Goal: Transaction & Acquisition: Purchase product/service

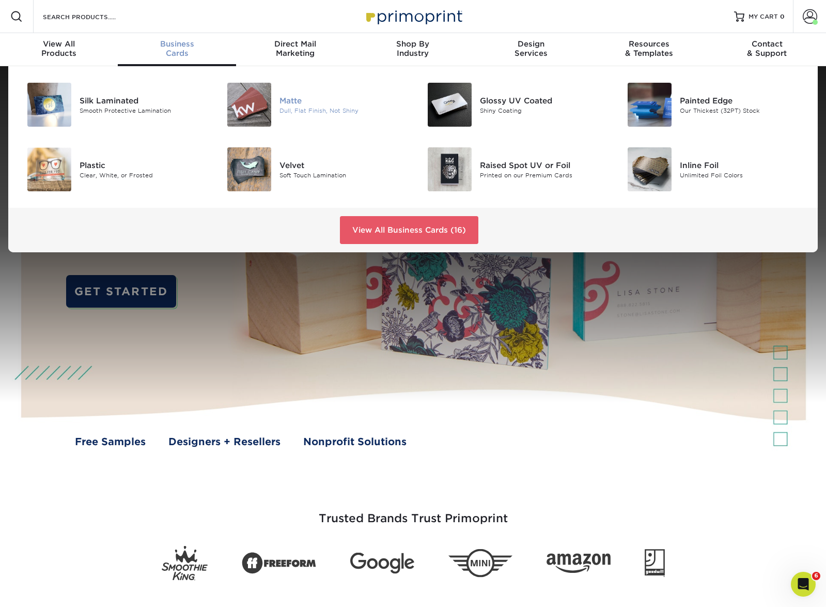
click at [246, 90] on img at bounding box center [249, 105] width 44 height 44
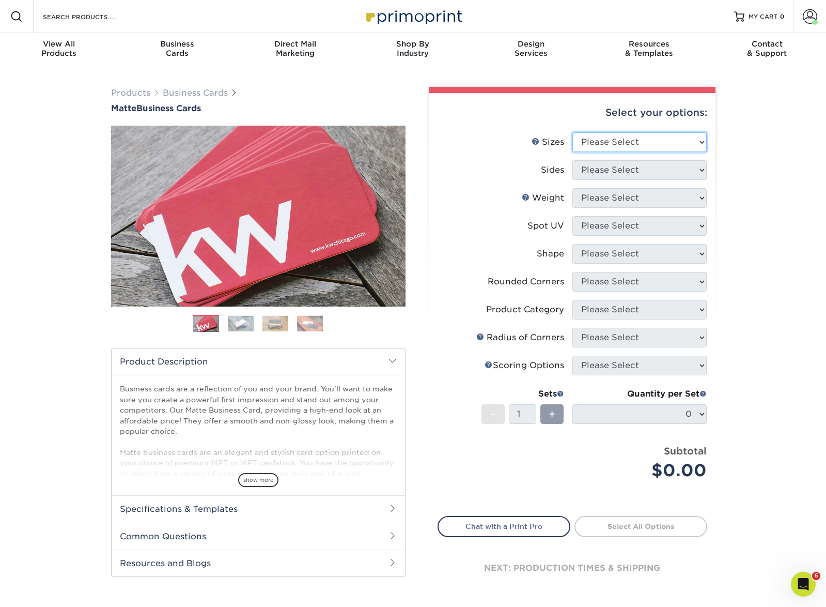
select select "2.00x3.50"
select select "32d3c223-f82c-492b-b915-ba065a00862f"
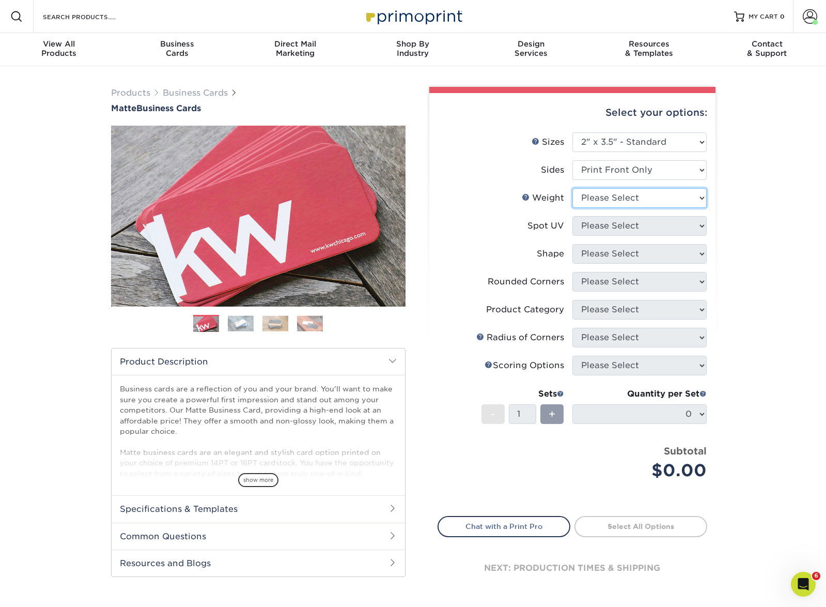
select select "14PT"
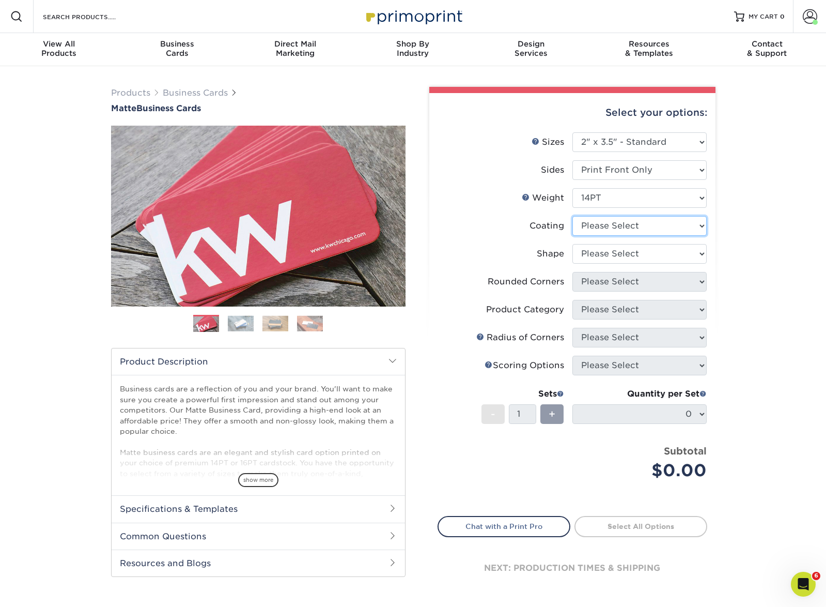
select select "121bb7b5-3b4d-429f-bd8d-bbf80e953313"
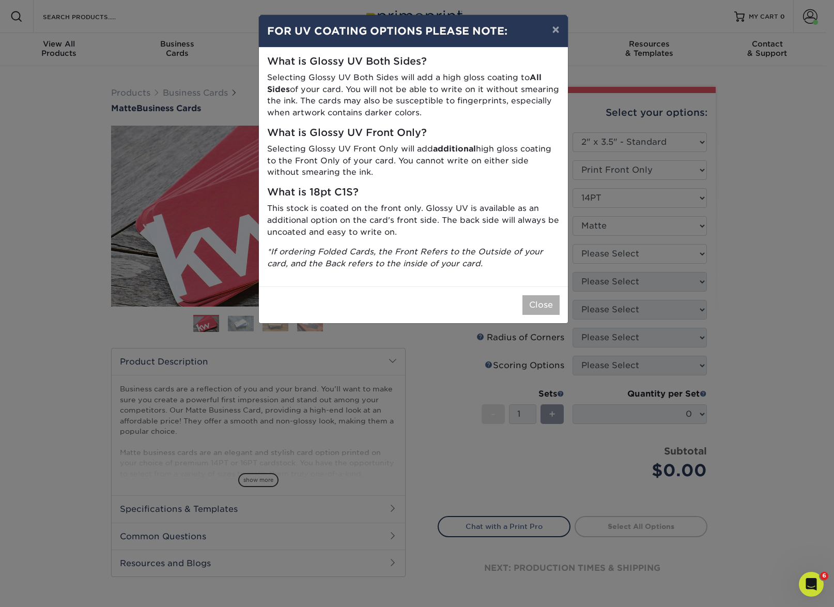
click at [532, 301] on button "Close" at bounding box center [540, 305] width 37 height 20
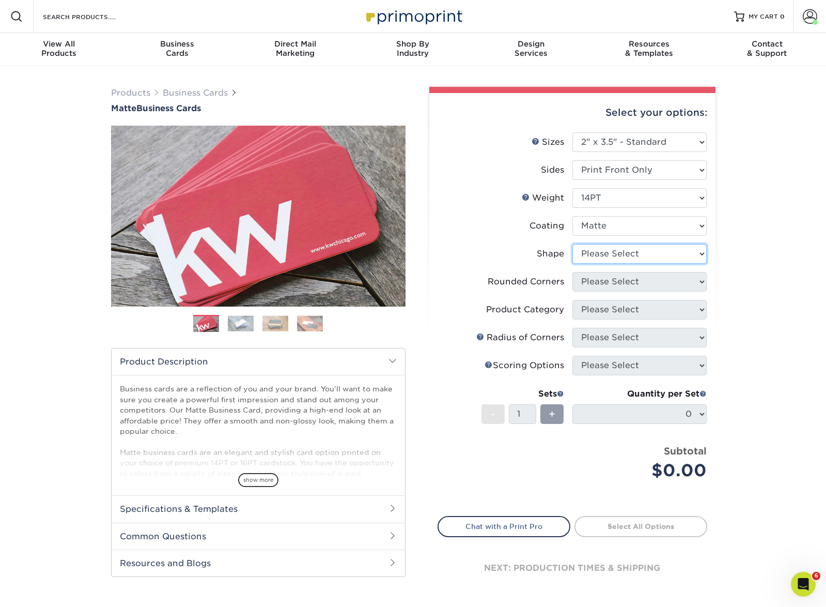
select select "standard"
select select "0"
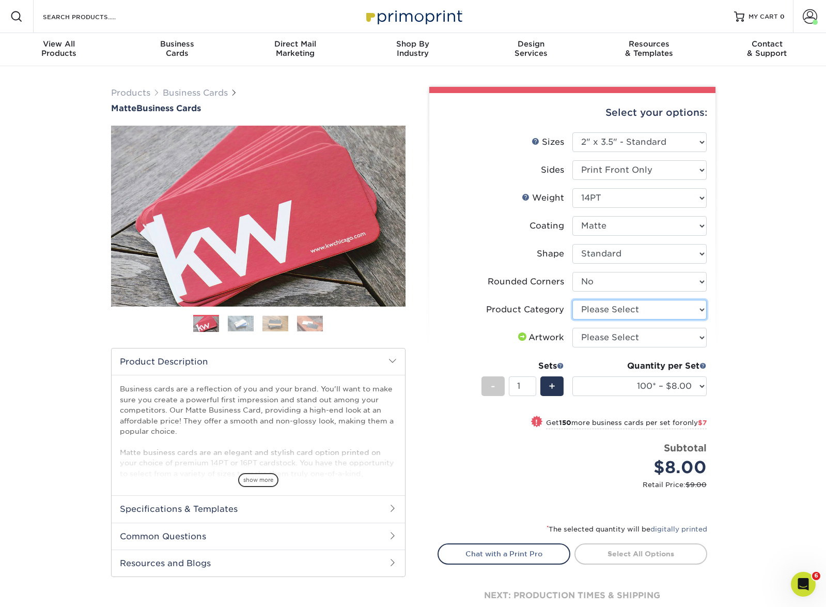
select select "3b5148f1-0588-4f88-a218-97bcfdce65c1"
select select "upload"
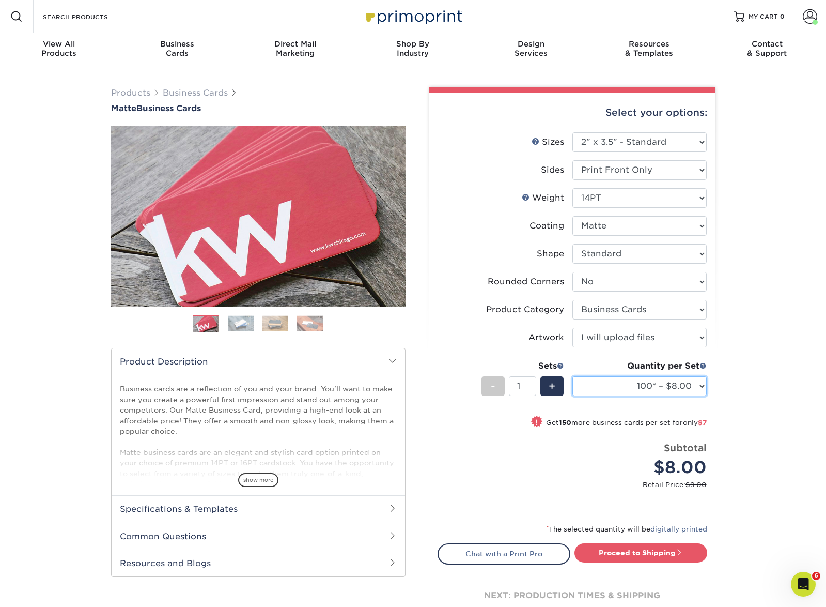
select select "500 – $30.00"
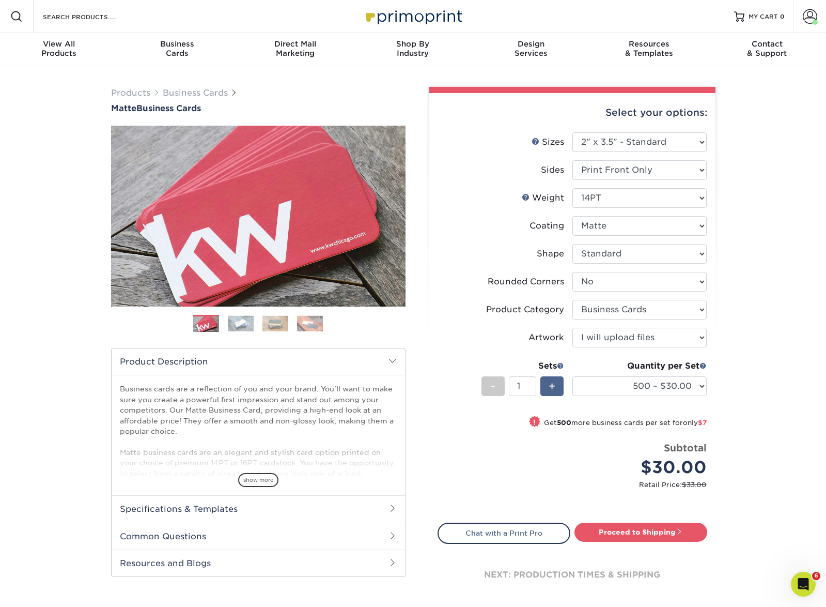
click at [559, 382] on div "+" at bounding box center [551, 386] width 23 height 20
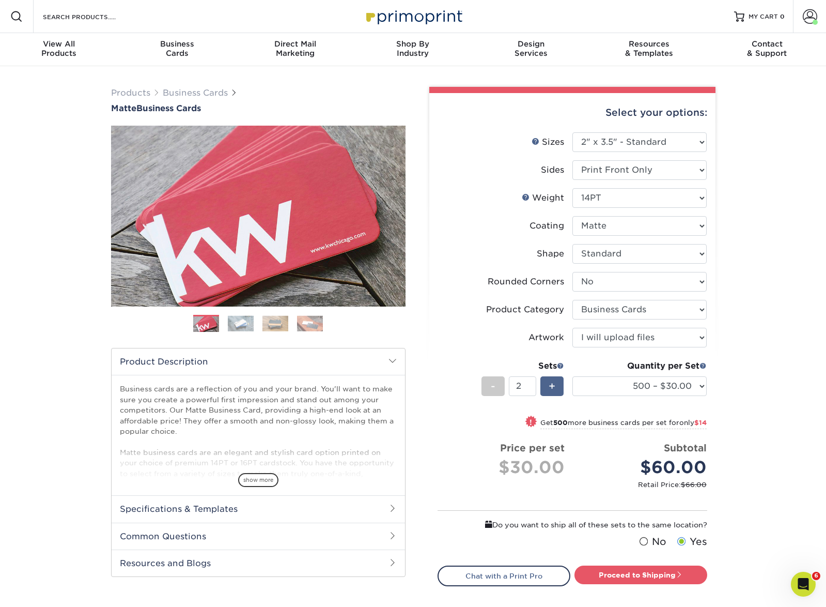
click at [558, 382] on div "+" at bounding box center [551, 386] width 23 height 20
type input "3"
click at [638, 568] on link "Proceed to Shipping" at bounding box center [641, 574] width 133 height 19
type input "Set 1"
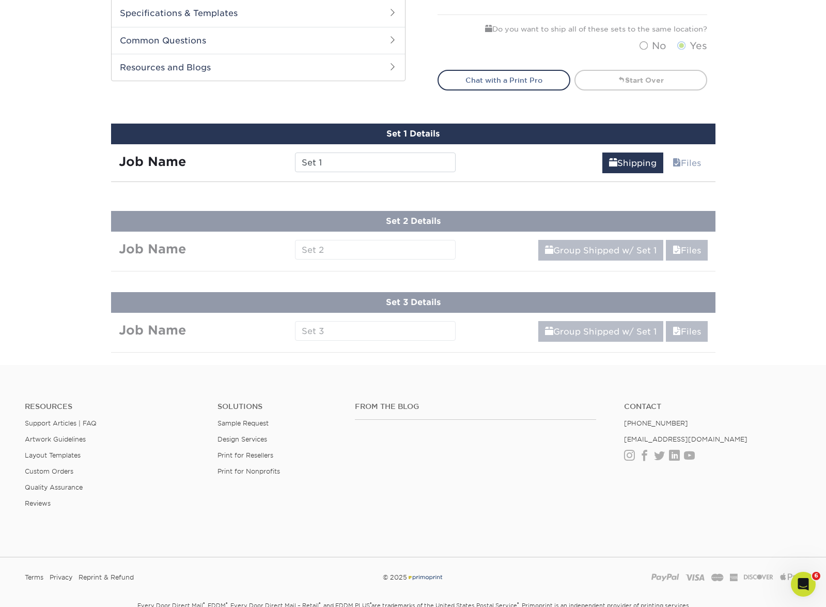
scroll to position [592, 0]
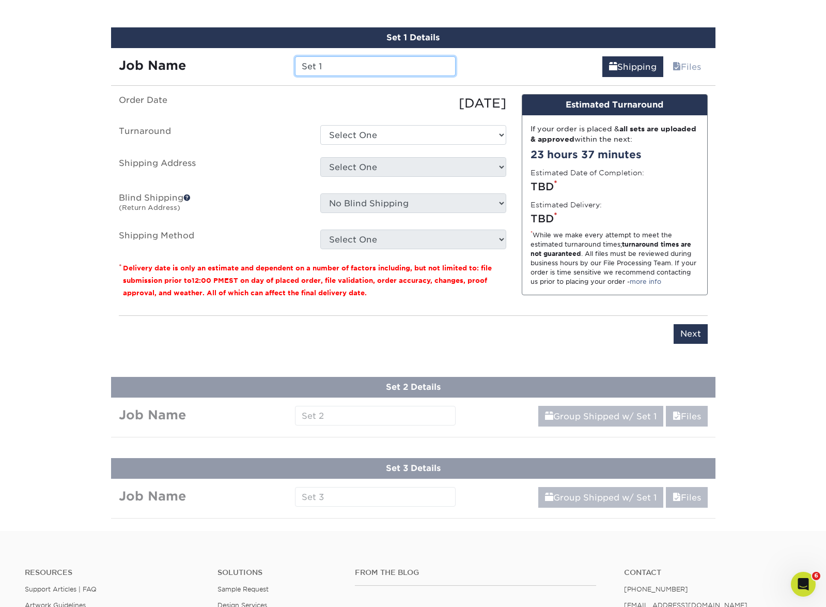
drag, startPoint x: 331, startPoint y: 66, endPoint x: 271, endPoint y: 49, distance: 62.2
click at [271, 49] on div "Job Name Set 1" at bounding box center [287, 62] width 353 height 29
select select "d79235e3-d220-4c12-b56d-a8fd4359e4cd"
select select "newaddress"
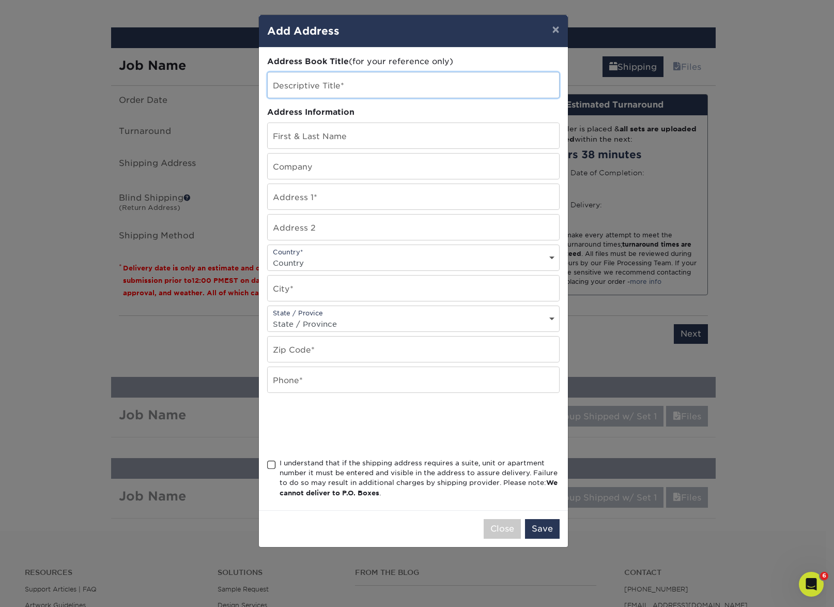
click at [318, 82] on input "text" at bounding box center [413, 84] width 291 height 25
type input "Thunder Coatings"
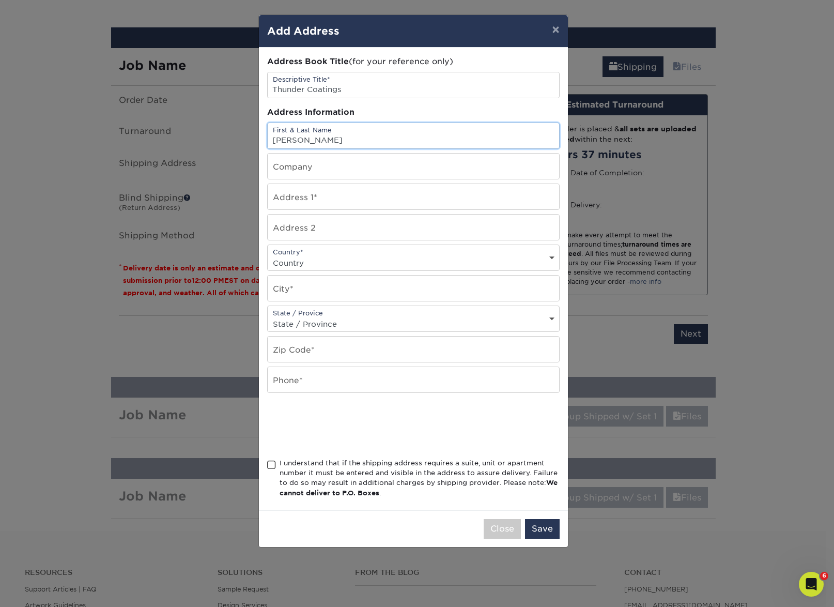
type input "[PERSON_NAME]"
paste input "7025 N. Santa Fe. Ave"
type input "7025 N. Santa Fe. Ave"
select select "US"
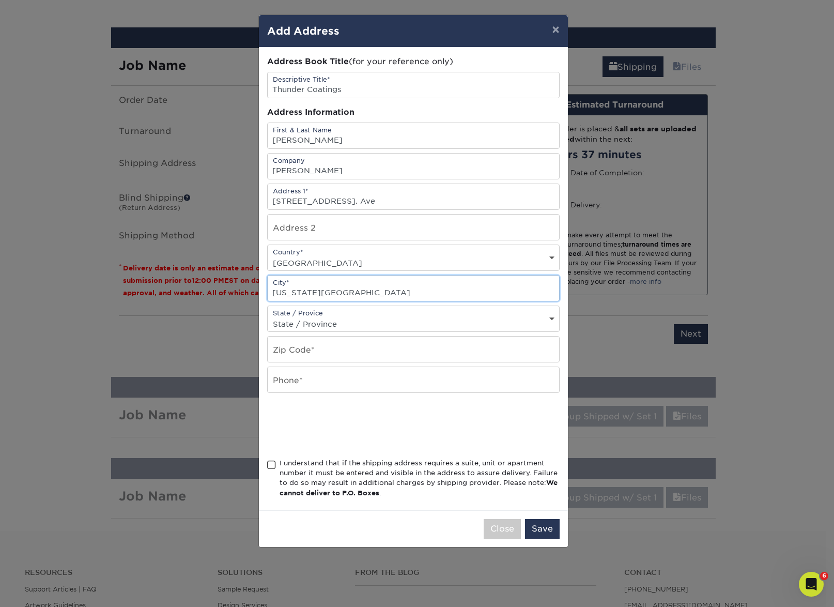
type input "Oklahoma City"
click at [314, 316] on div "State / Provice State / Province Alabama Alaska Arizona Arkansas California Col…" at bounding box center [413, 318] width 292 height 26
select select "OK"
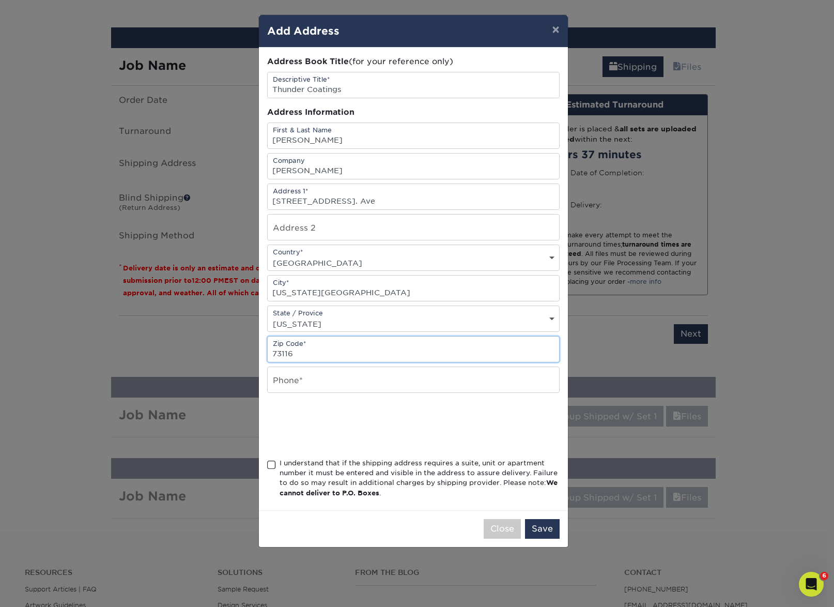
type input "73116"
type input "4059708674"
click at [271, 465] on span at bounding box center [271, 465] width 9 height 10
click at [0, 0] on input "I understand that if the shipping address requires a suite, unit or apartment n…" at bounding box center [0, 0] width 0 height 0
click at [549, 526] on button "Save" at bounding box center [542, 529] width 35 height 20
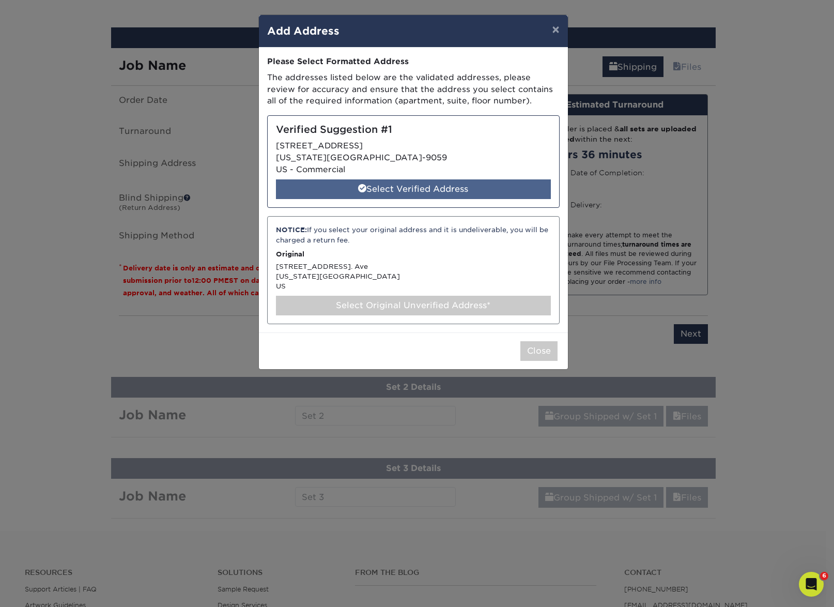
click at [416, 185] on div "Select Verified Address" at bounding box center [413, 189] width 275 height 20
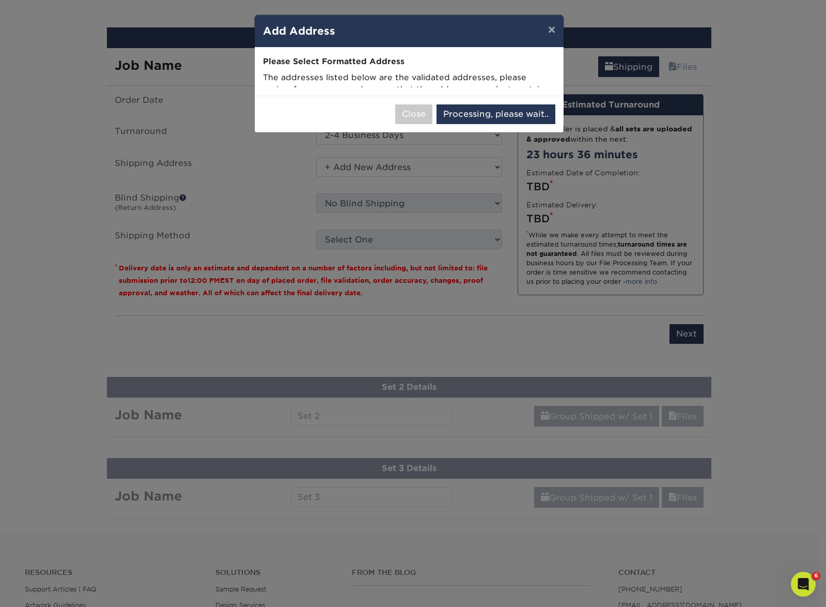
select select "286342"
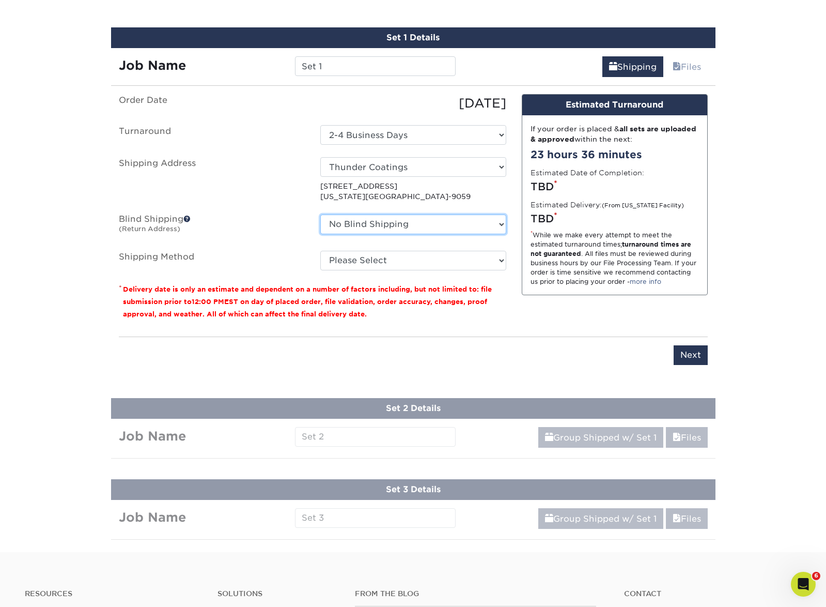
select select "24384"
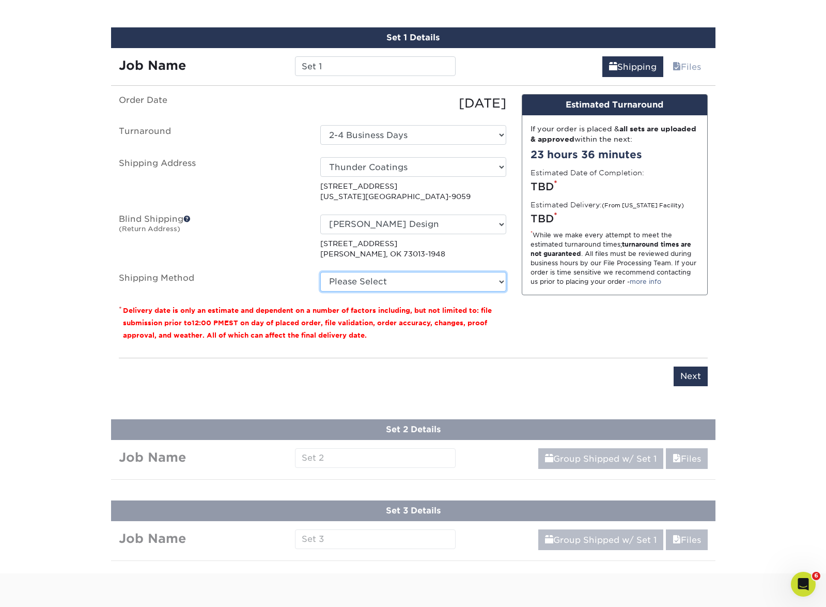
select select "03"
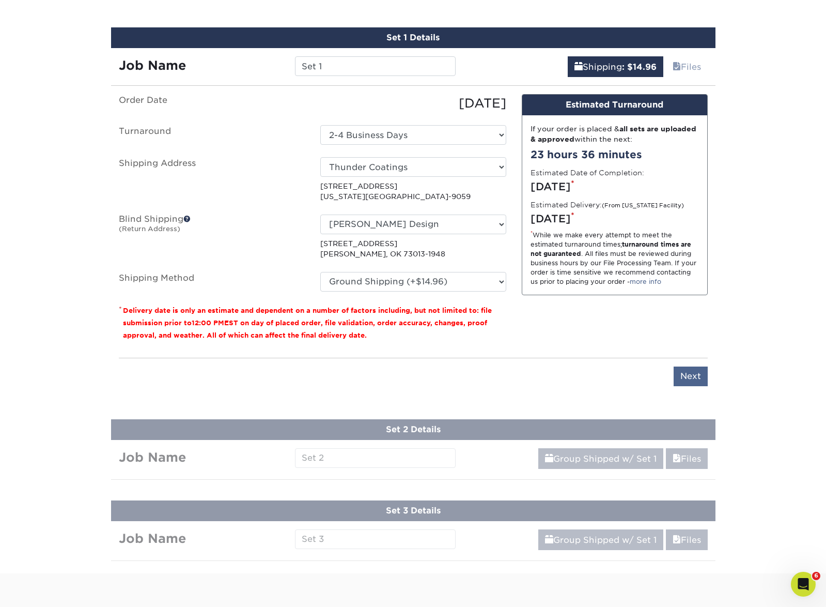
click at [687, 369] on input "Next" at bounding box center [691, 376] width 34 height 20
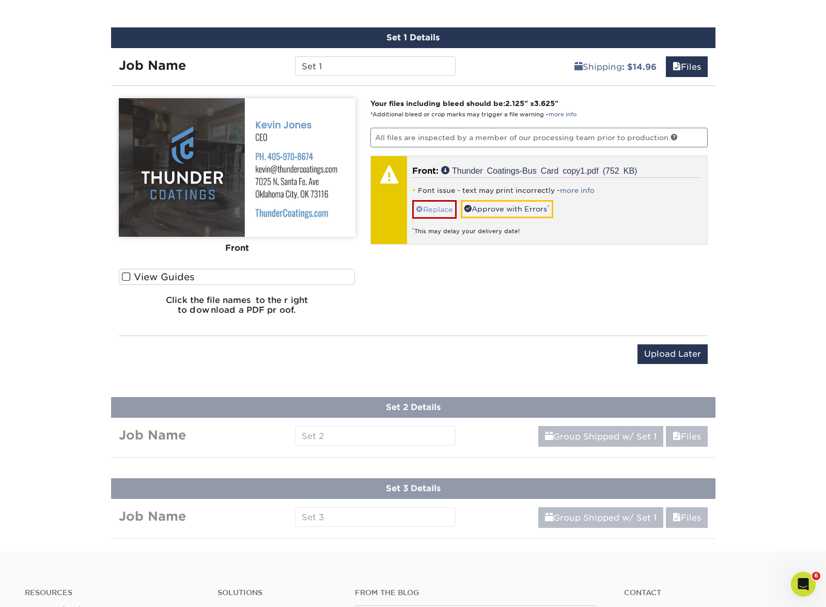
click at [444, 203] on link "Replace" at bounding box center [434, 209] width 44 height 18
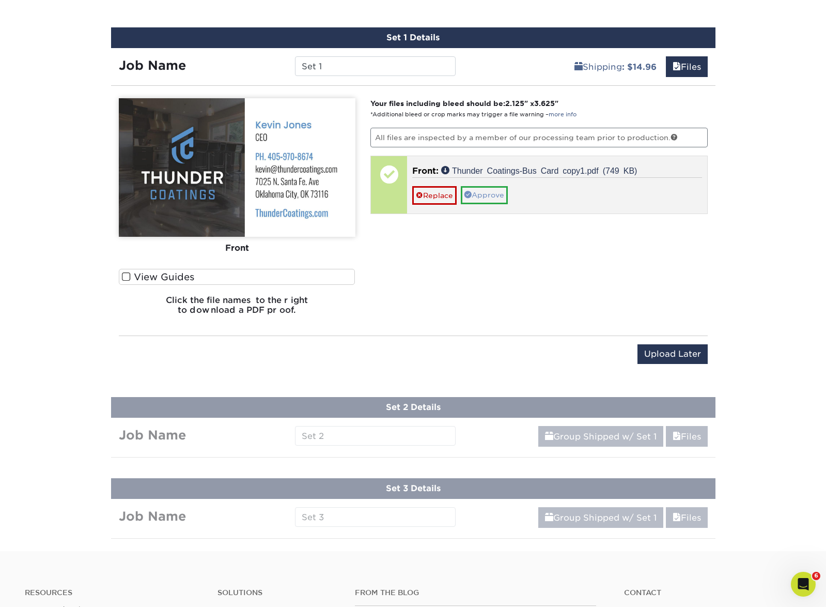
click at [502, 194] on link "Approve" at bounding box center [484, 195] width 47 height 18
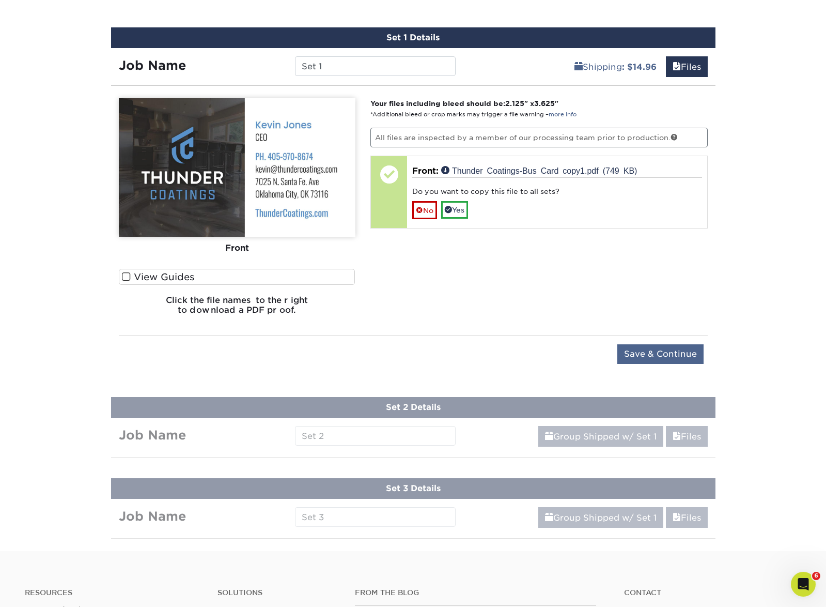
click at [674, 352] on input "Save & Continue" at bounding box center [660, 354] width 86 height 20
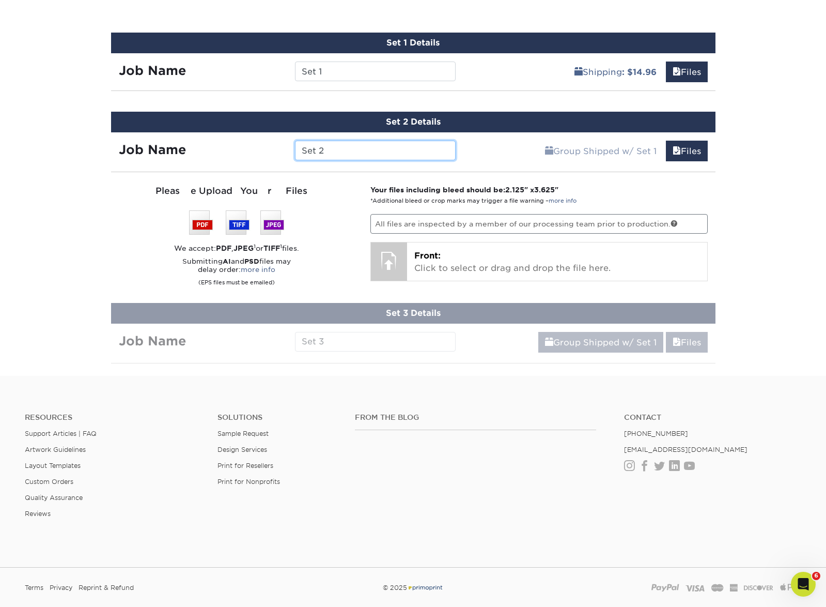
scroll to position [546, 0]
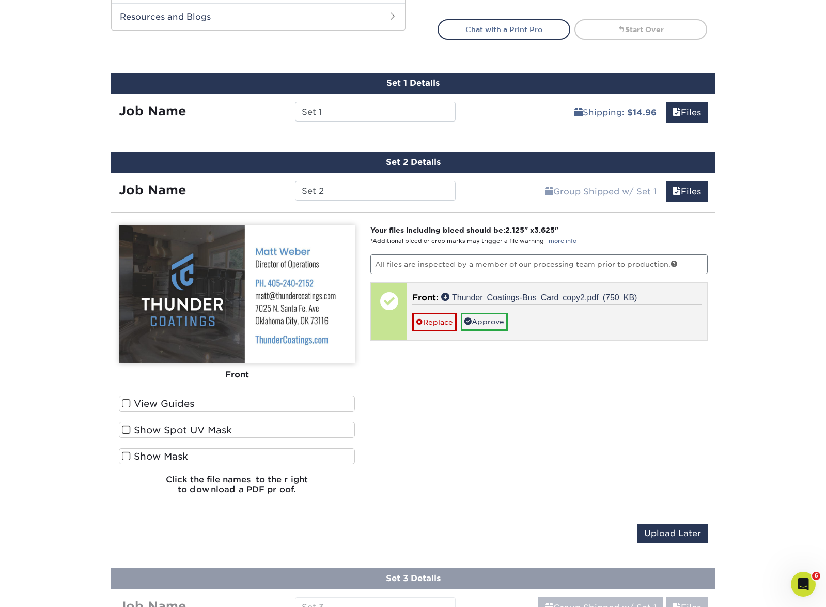
click at [492, 328] on div "Replace Approve" at bounding box center [557, 317] width 290 height 27
click at [493, 325] on link "Approve" at bounding box center [484, 322] width 47 height 18
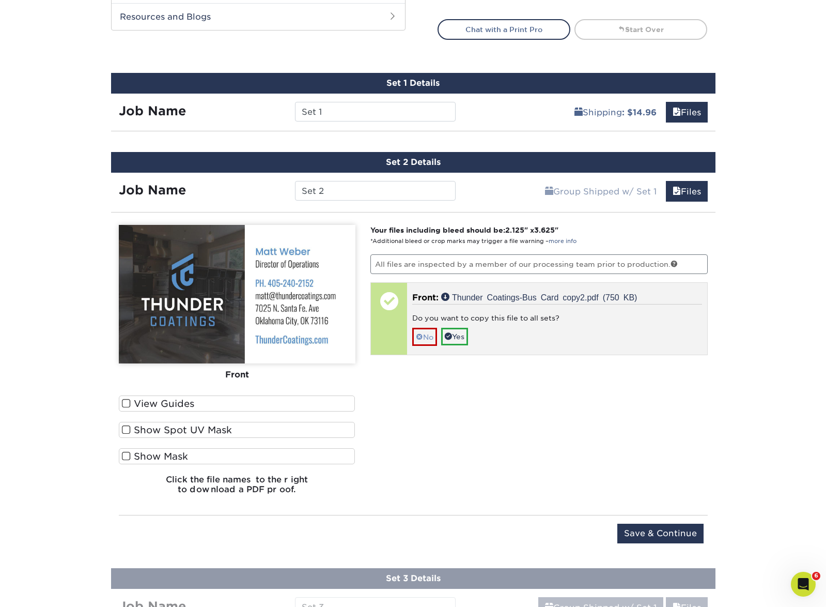
click at [422, 333] on span at bounding box center [419, 337] width 7 height 8
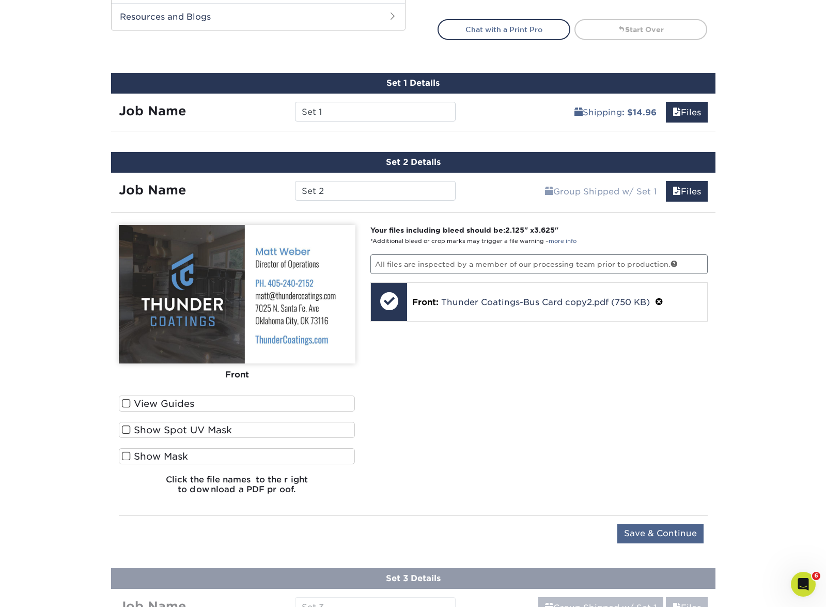
click at [680, 533] on input "Save & Continue" at bounding box center [660, 533] width 86 height 20
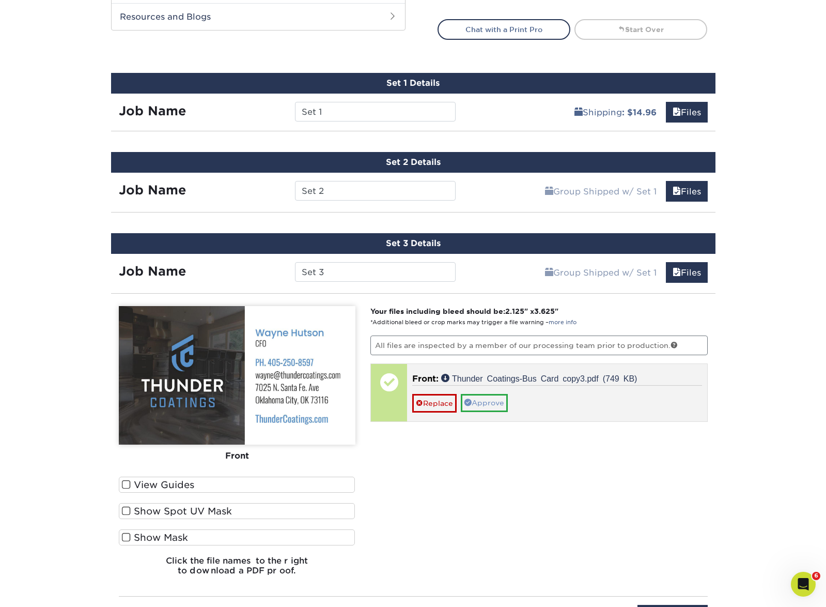
click at [495, 398] on link "Approve" at bounding box center [484, 403] width 47 height 18
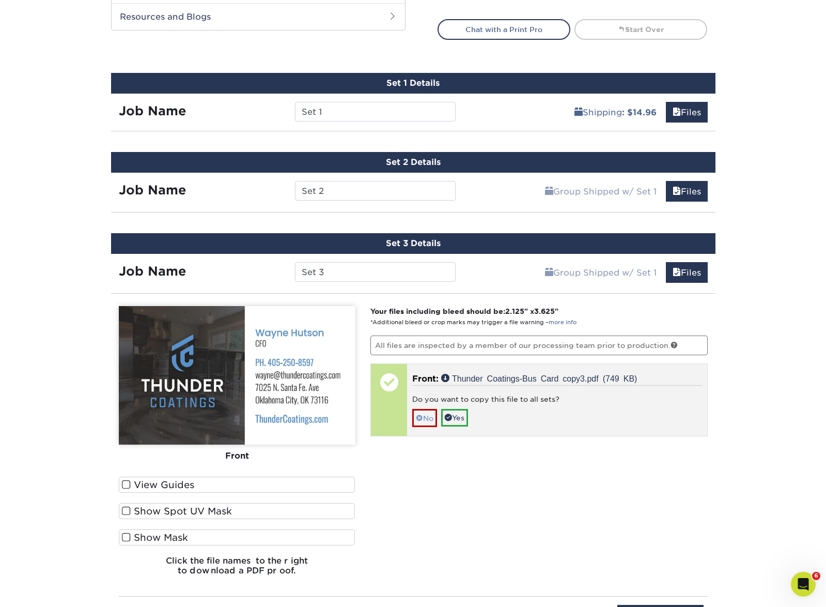
click at [423, 413] on link "No" at bounding box center [424, 418] width 25 height 18
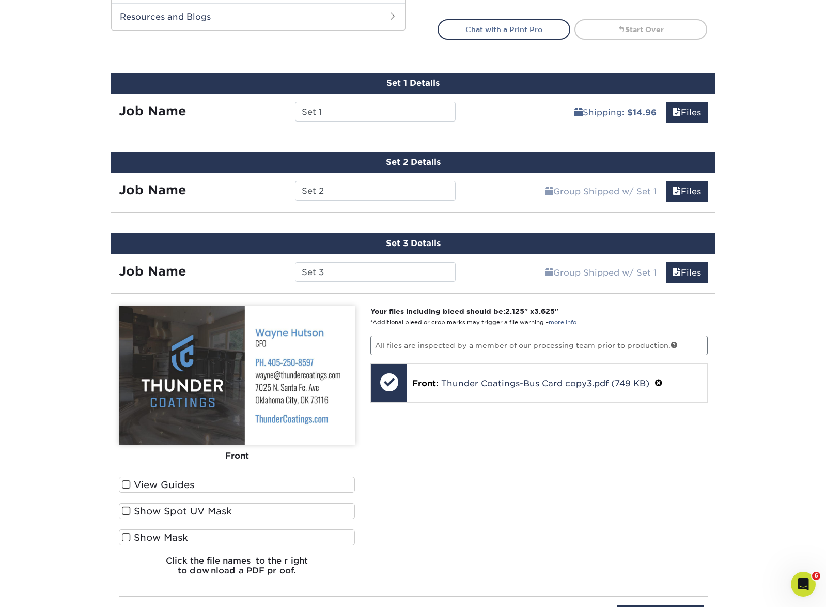
scroll to position [837, 0]
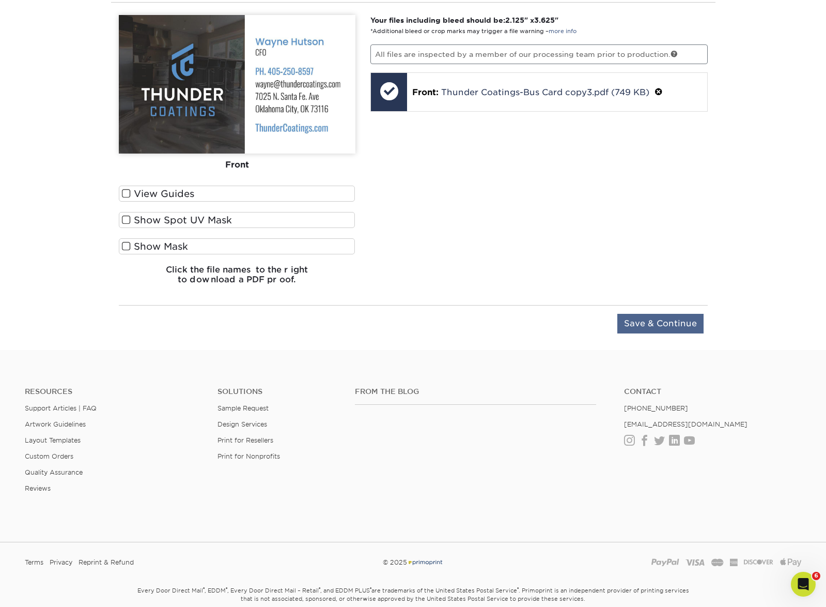
click at [647, 322] on input "Save & Continue" at bounding box center [660, 324] width 86 height 20
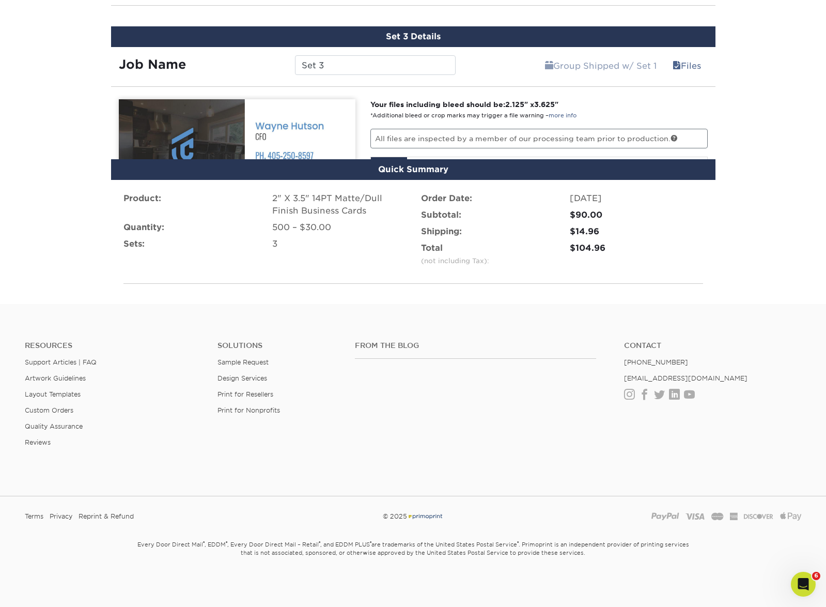
scroll to position [722, 0]
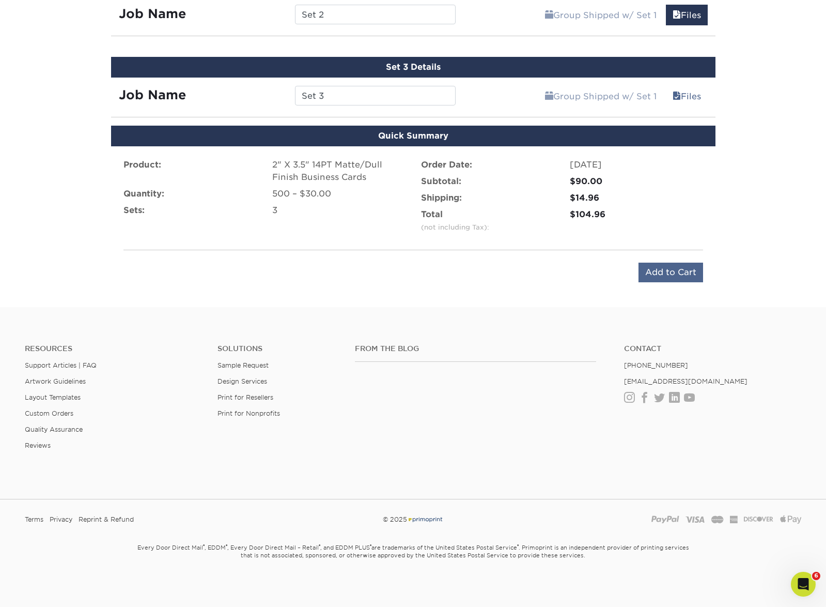
click at [662, 271] on input "Add to Cart" at bounding box center [671, 272] width 65 height 20
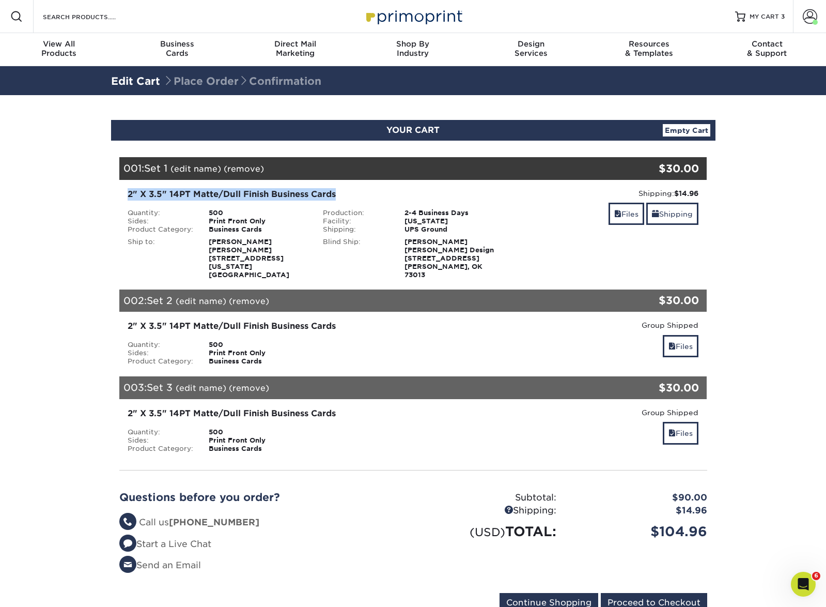
drag, startPoint x: 366, startPoint y: 193, endPoint x: 102, endPoint y: 186, distance: 264.7
click at [102, 186] on section "YOUR CART Empty Cart Your Cart is Empty View Account Active Orders Order Histor…" at bounding box center [413, 372] width 826 height 554
copy div "2" X 3.5" 14PT Matte/Dull Finish Business Cards"
